Goal: Download file/media

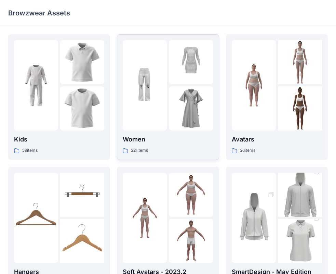
click at [161, 118] on div at bounding box center [145, 85] width 44 height 90
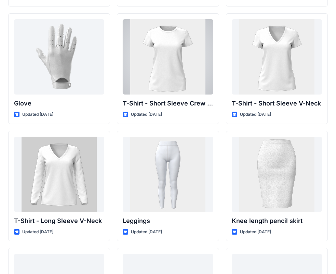
scroll to position [5374, 0]
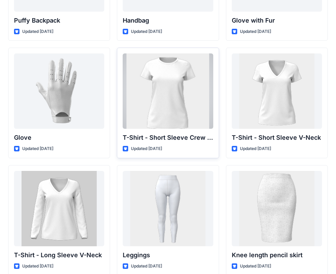
click at [174, 93] on div at bounding box center [168, 90] width 90 height 75
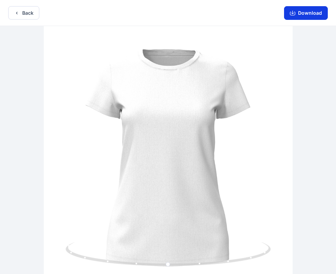
click at [303, 12] on button "Download" at bounding box center [306, 13] width 44 height 14
